Goal: Task Accomplishment & Management: Manage account settings

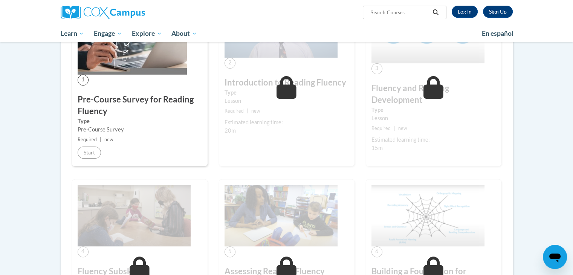
scroll to position [95, 0]
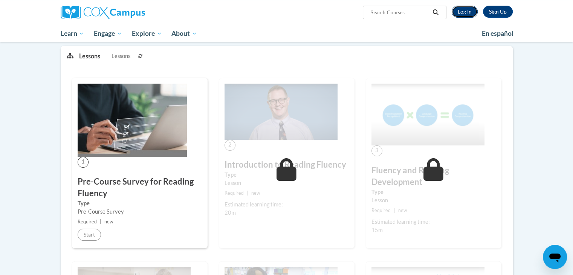
click at [464, 9] on link "Log In" at bounding box center [465, 12] width 26 height 12
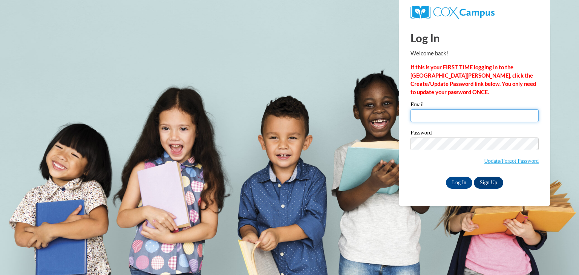
click at [458, 114] on input "Email" at bounding box center [475, 115] width 128 height 13
type input "aolson@gracesystem.org"
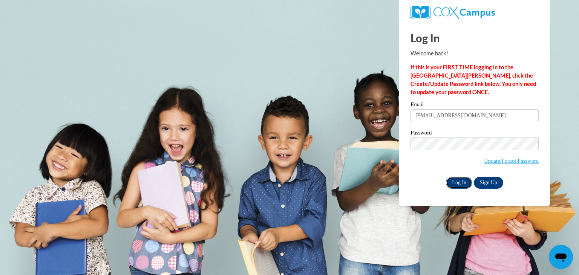
click at [457, 185] on input "Log In" at bounding box center [459, 183] width 26 height 12
